Goal: Transaction & Acquisition: Download file/media

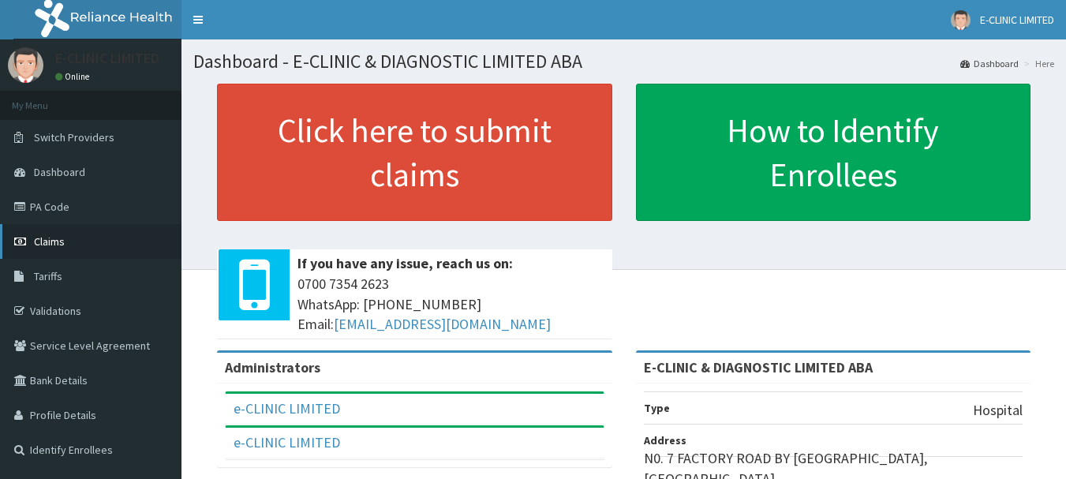
click at [105, 245] on link "Claims" at bounding box center [91, 241] width 182 height 35
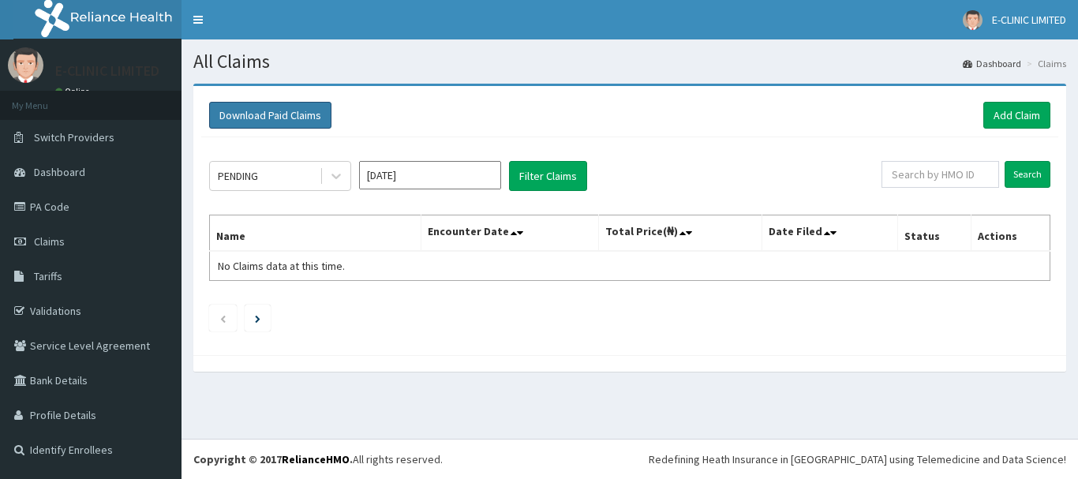
click at [279, 111] on button "Download Paid Claims" at bounding box center [270, 115] width 122 height 27
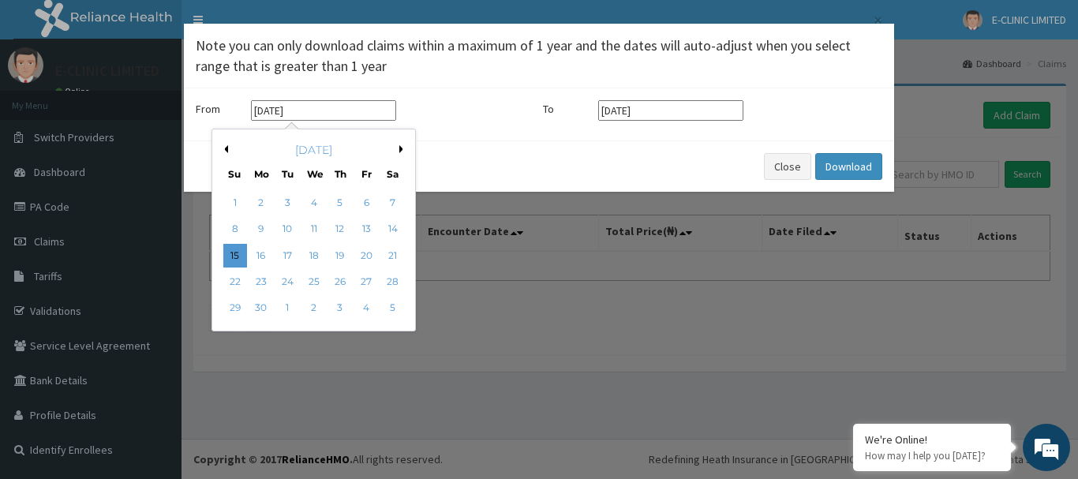
drag, startPoint x: 251, startPoint y: 110, endPoint x: 314, endPoint y: 110, distance: 63.1
click at [314, 110] on input "[DATE]" at bounding box center [323, 110] width 145 height 21
click at [232, 201] on div "1" at bounding box center [235, 203] width 24 height 24
type input "[DATE]"
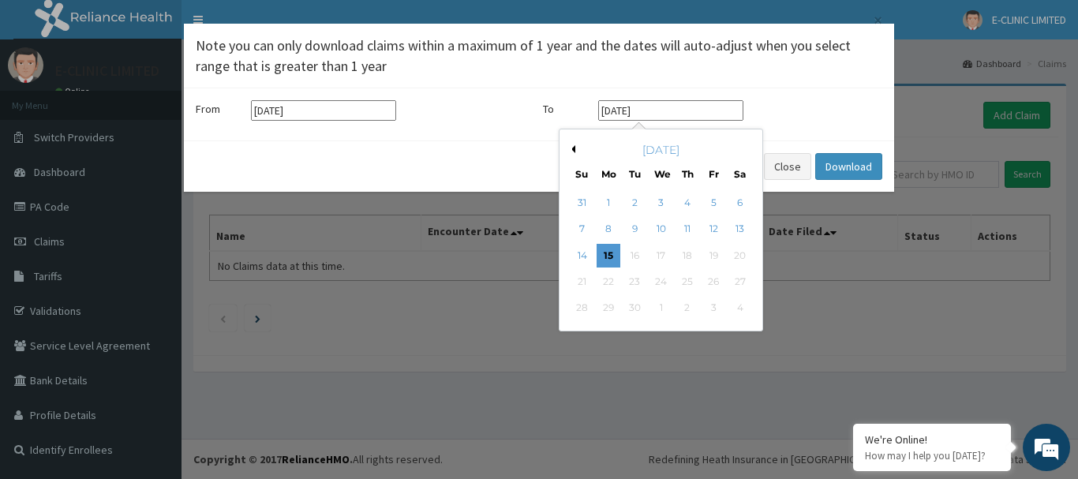
click at [651, 112] on input "[DATE]" at bounding box center [670, 110] width 145 height 21
click at [574, 150] on button "Previous Month" at bounding box center [571, 149] width 8 height 8
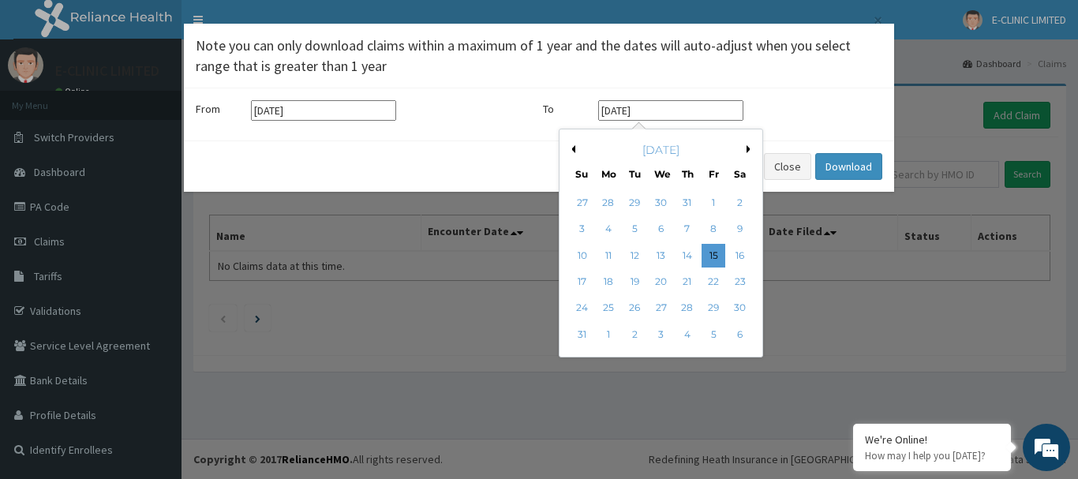
click at [574, 150] on button "Previous Month" at bounding box center [571, 149] width 8 height 8
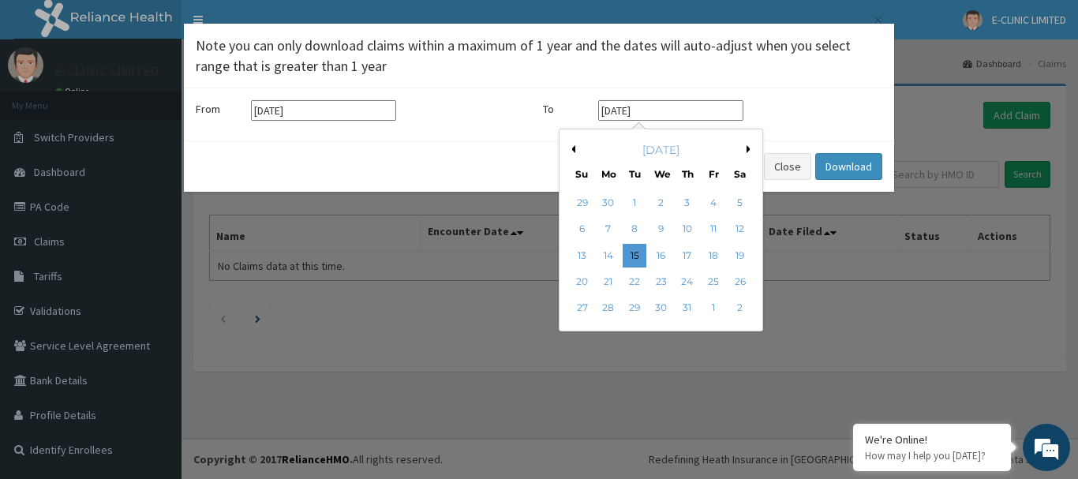
click at [574, 150] on button "Previous Month" at bounding box center [571, 149] width 8 height 8
click at [612, 304] on div "30" at bounding box center [609, 309] width 24 height 24
type input "30-06-2025"
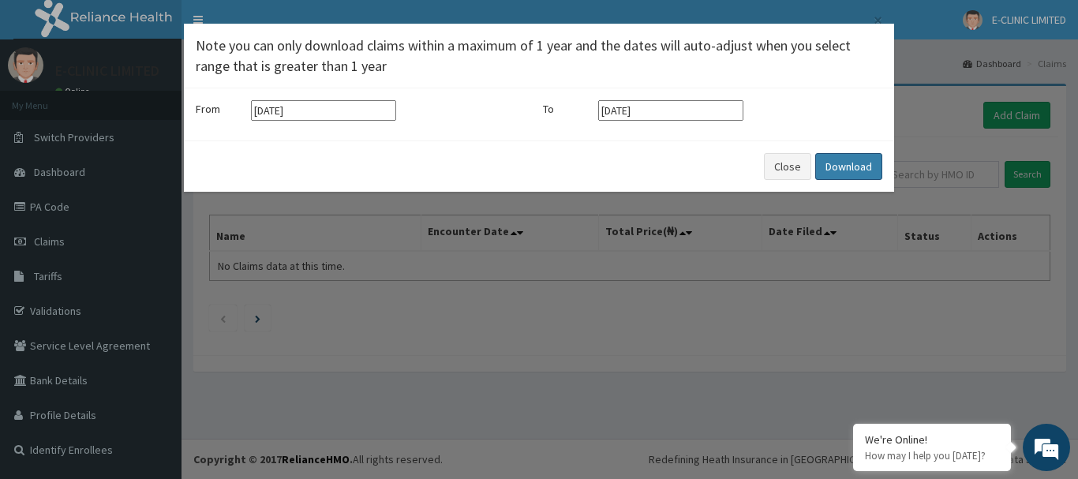
click at [844, 165] on button "Download" at bounding box center [848, 166] width 67 height 27
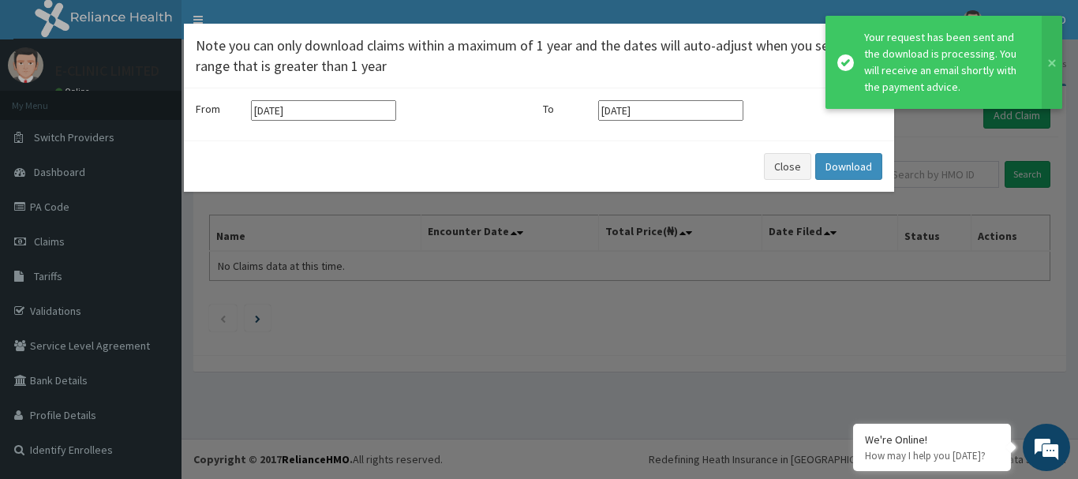
click at [945, 225] on div "× Note you can only download claims within a maximum of 1 year and the dates wi…" at bounding box center [539, 239] width 1078 height 479
